Goal: Task Accomplishment & Management: Manage account settings

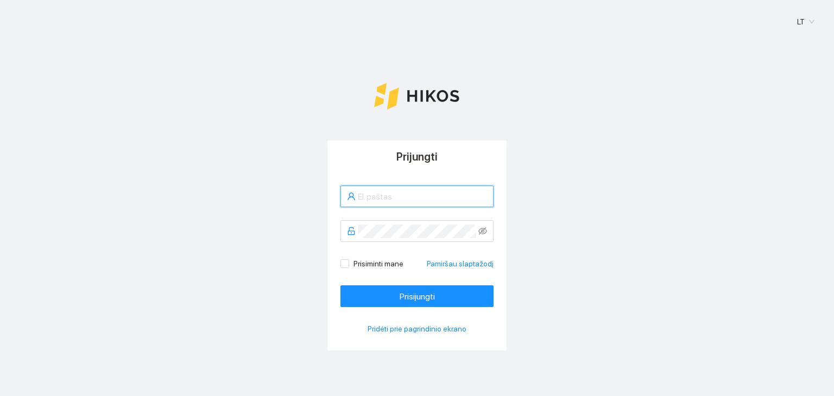
click at [367, 190] on input "text" at bounding box center [422, 197] width 129 height 14
click at [613, 150] on div "Prijungti Prisiminti mane Pamiršau slaptažodį Prisijungti Pridėti prie pagrindi…" at bounding box center [417, 273] width 808 height 264
click at [383, 197] on input "text" at bounding box center [422, 197] width 129 height 14
type input "[PERSON_NAME]"
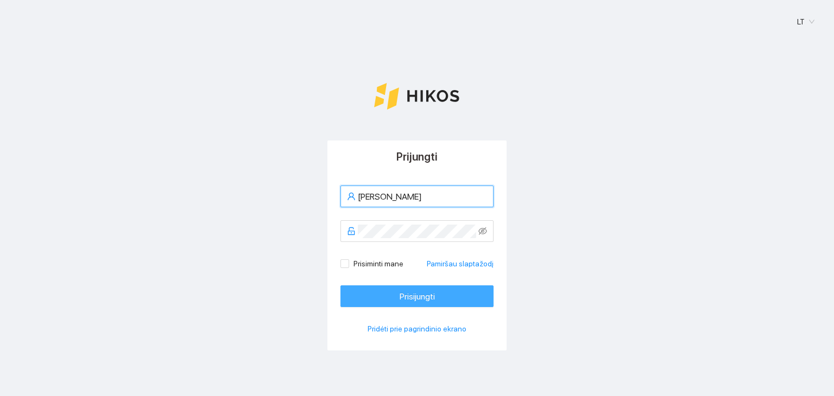
click at [440, 294] on button "Prisijungti" at bounding box center [417, 297] width 153 height 22
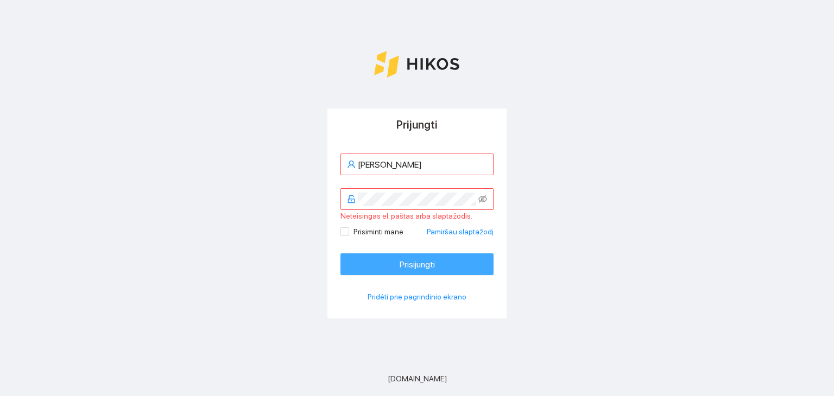
scroll to position [34, 0]
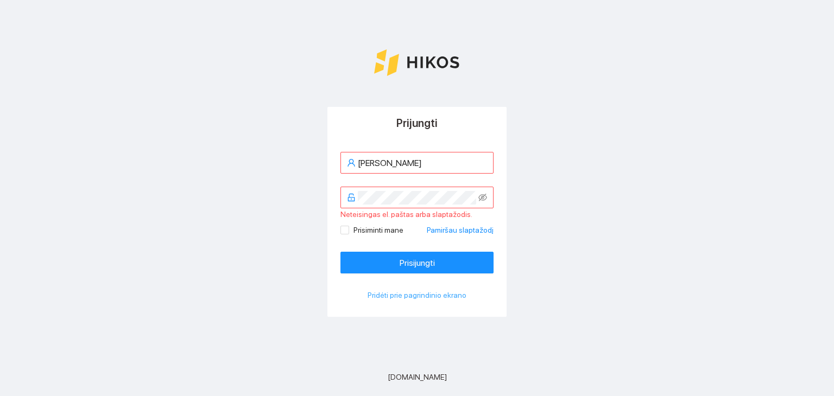
click at [434, 294] on span "Pridėti prie pagrindinio ekrano" at bounding box center [417, 295] width 99 height 12
